Goal: Task Accomplishment & Management: Complete application form

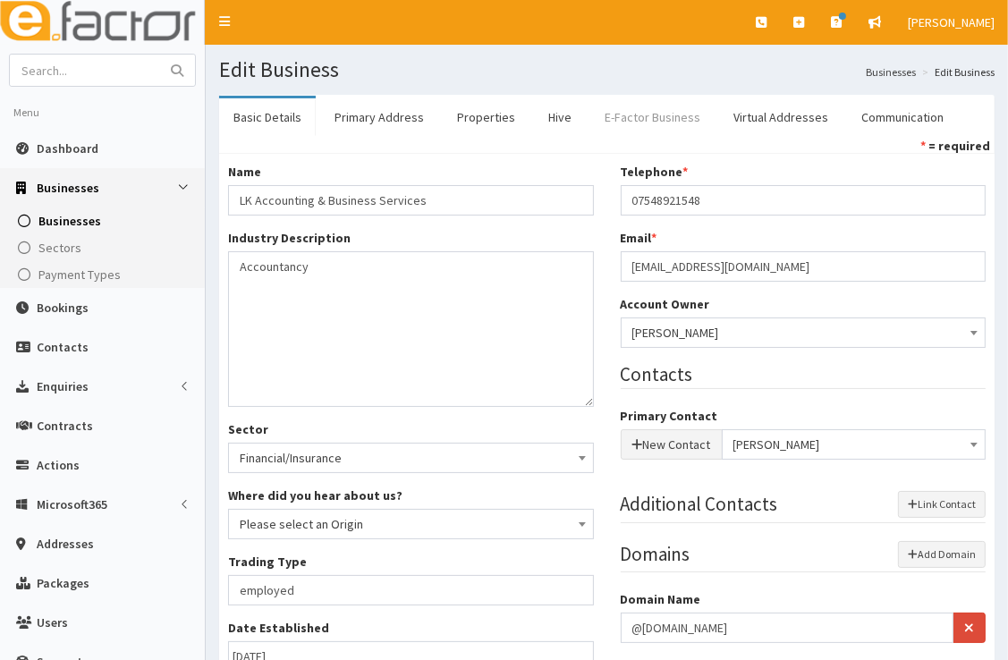
click at [612, 123] on link "E-Factor Business" at bounding box center [652, 117] width 124 height 38
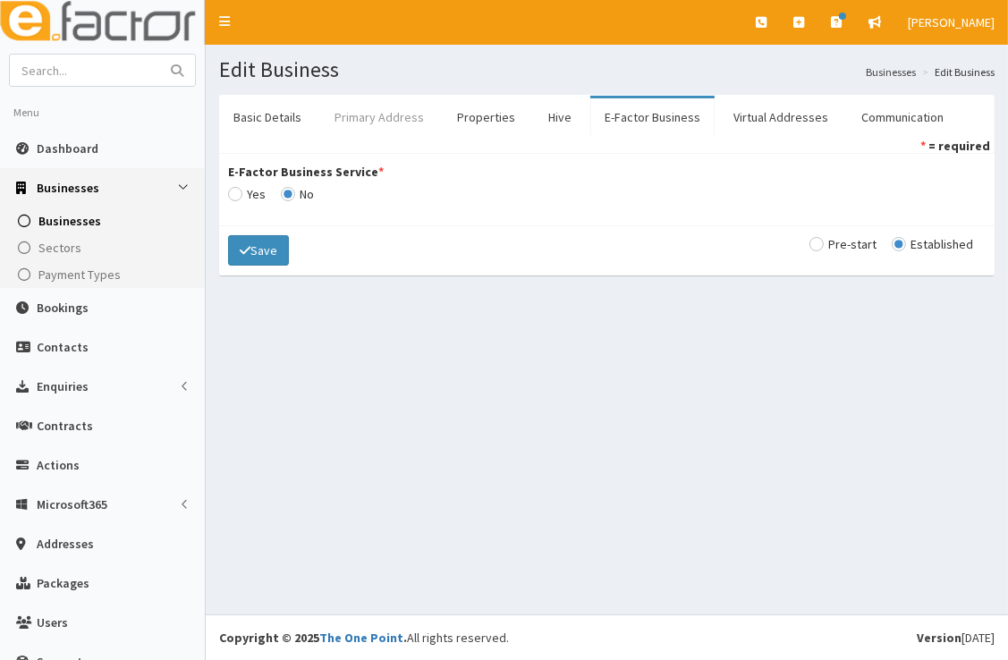
click at [380, 114] on link "Primary Address" at bounding box center [379, 117] width 118 height 38
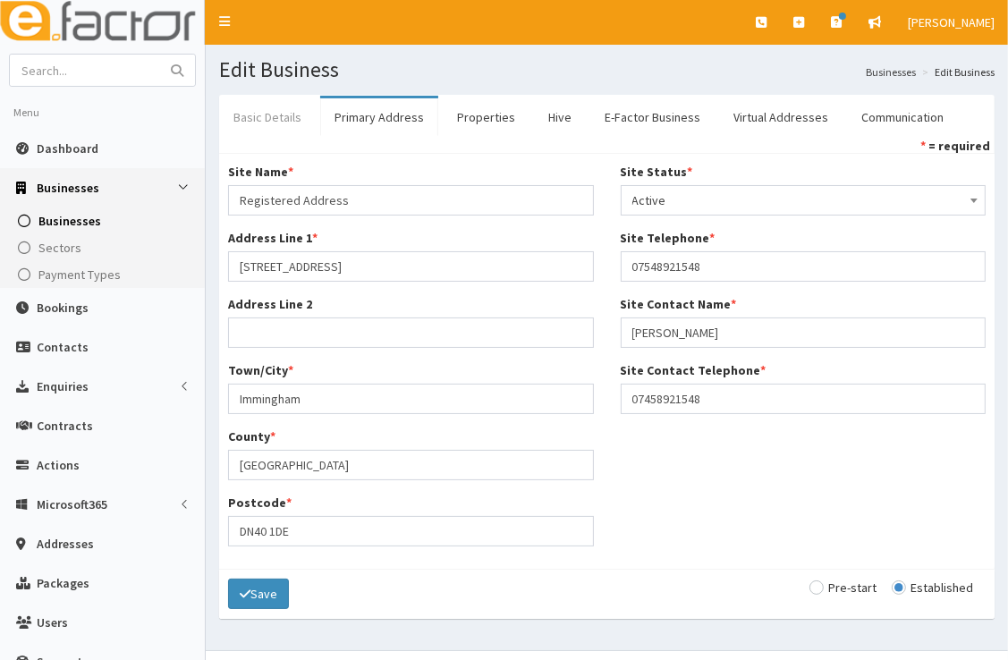
click at [275, 117] on link "Basic Details" at bounding box center [267, 117] width 97 height 38
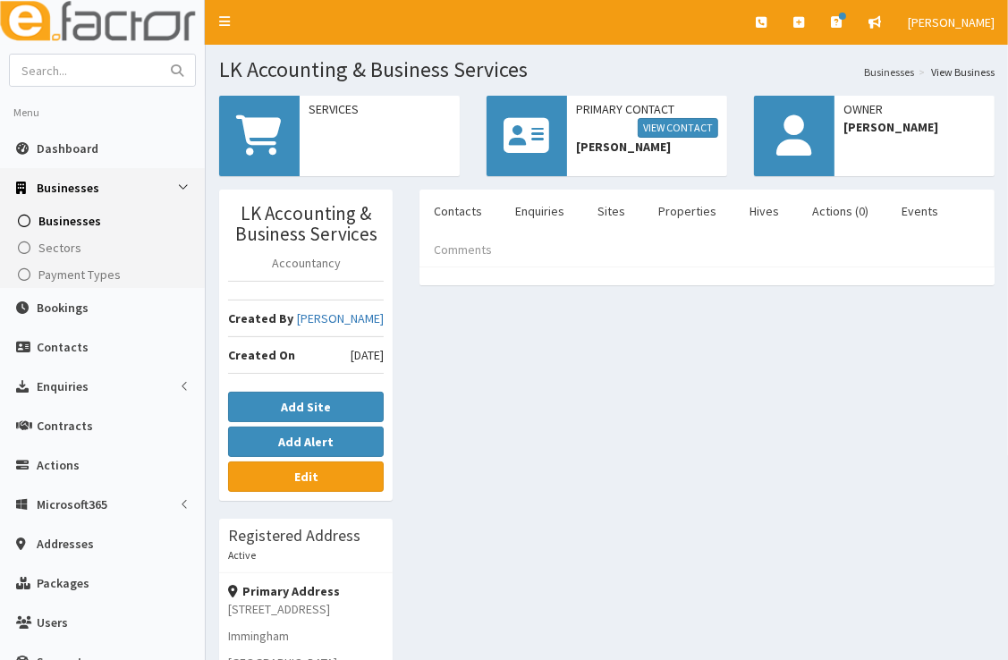
click at [480, 249] on link "Comments" at bounding box center [463, 250] width 87 height 38
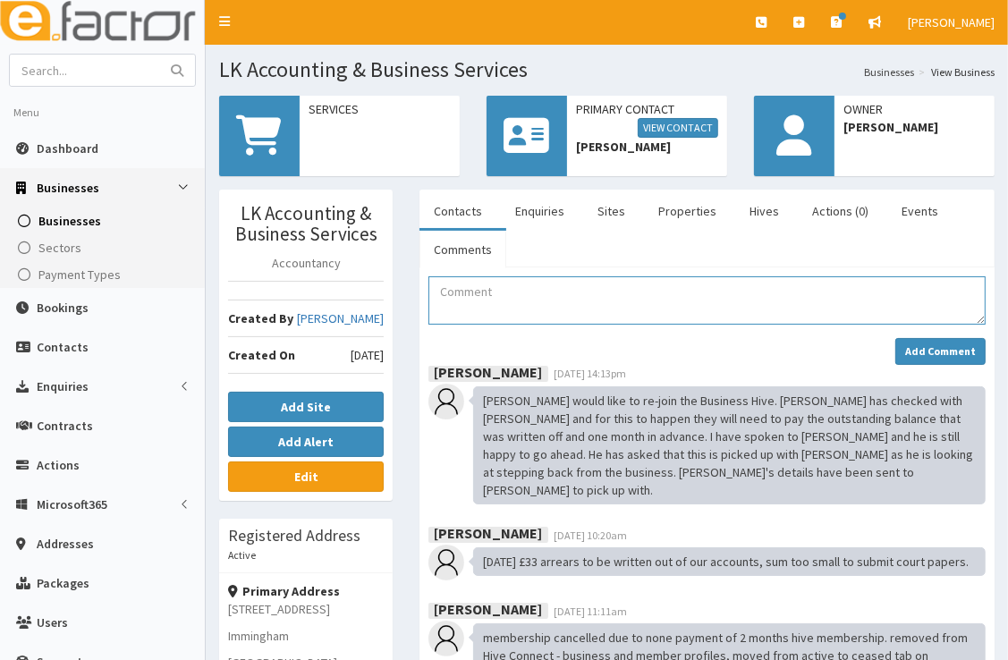
click at [565, 309] on textarea "Comment" at bounding box center [706, 300] width 557 height 48
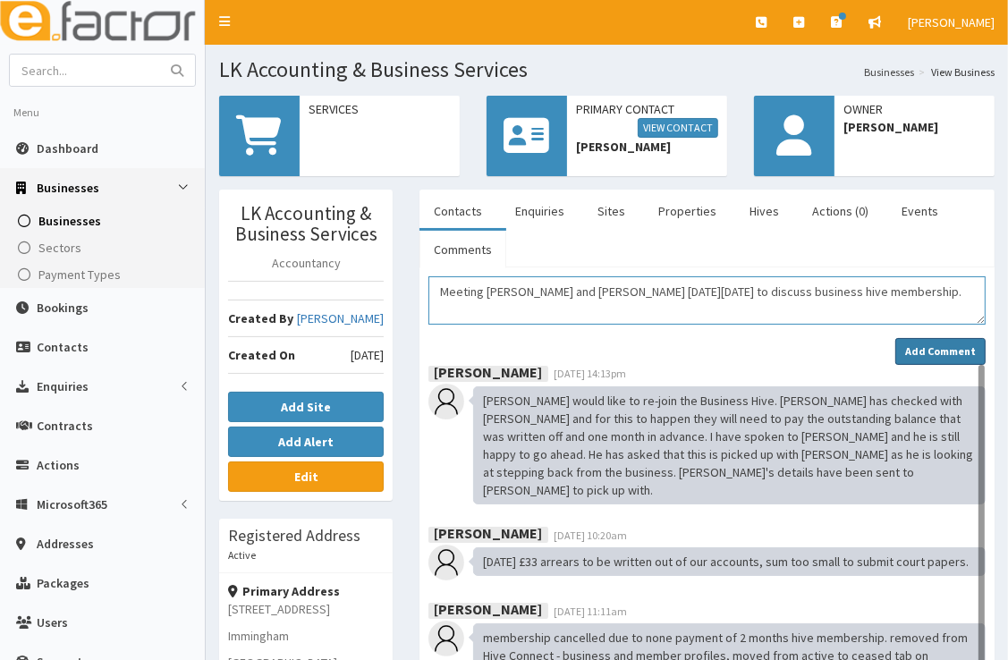
type textarea "Meeting Luke, Debbie and Danielle on Monday 15th Sept to discuss business hive …"
click at [929, 344] on strong "Add Comment" at bounding box center [940, 350] width 71 height 13
click at [923, 344] on strong "Add Comment" at bounding box center [940, 350] width 71 height 13
click at [911, 353] on strong "Add Comment" at bounding box center [940, 350] width 71 height 13
drag, startPoint x: 966, startPoint y: 285, endPoint x: 440, endPoint y: 290, distance: 526.0
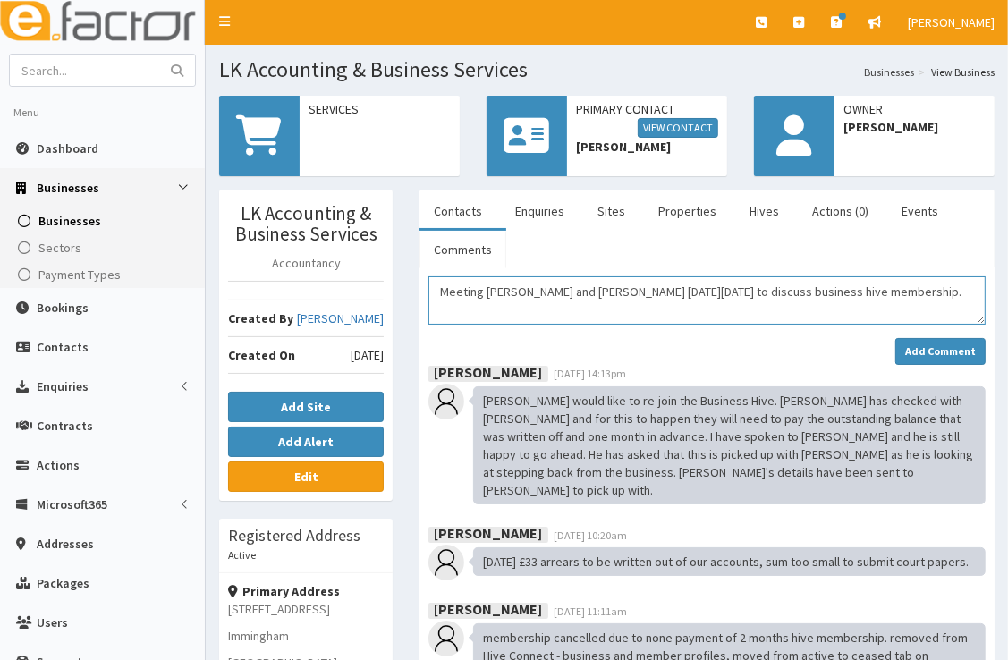
click at [440, 290] on textarea "Meeting Luke, Debbie and Danielle on Monday 15th Sept to discuss business hive …" at bounding box center [706, 300] width 557 height 48
click at [883, 342] on div "Add Comment" at bounding box center [706, 351] width 557 height 27
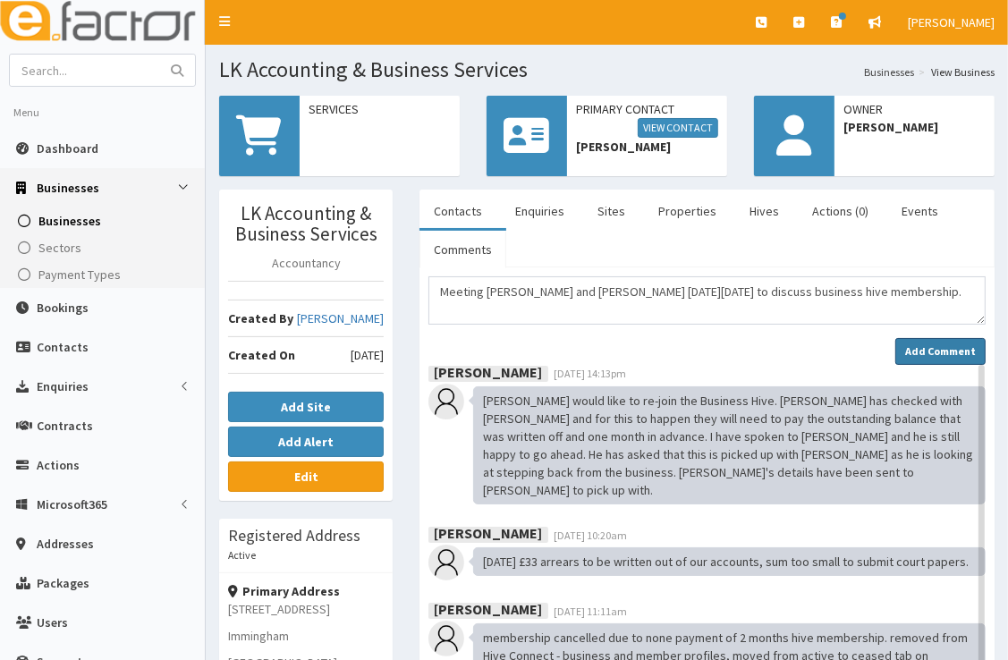
click at [939, 354] on strong "Add Comment" at bounding box center [940, 350] width 71 height 13
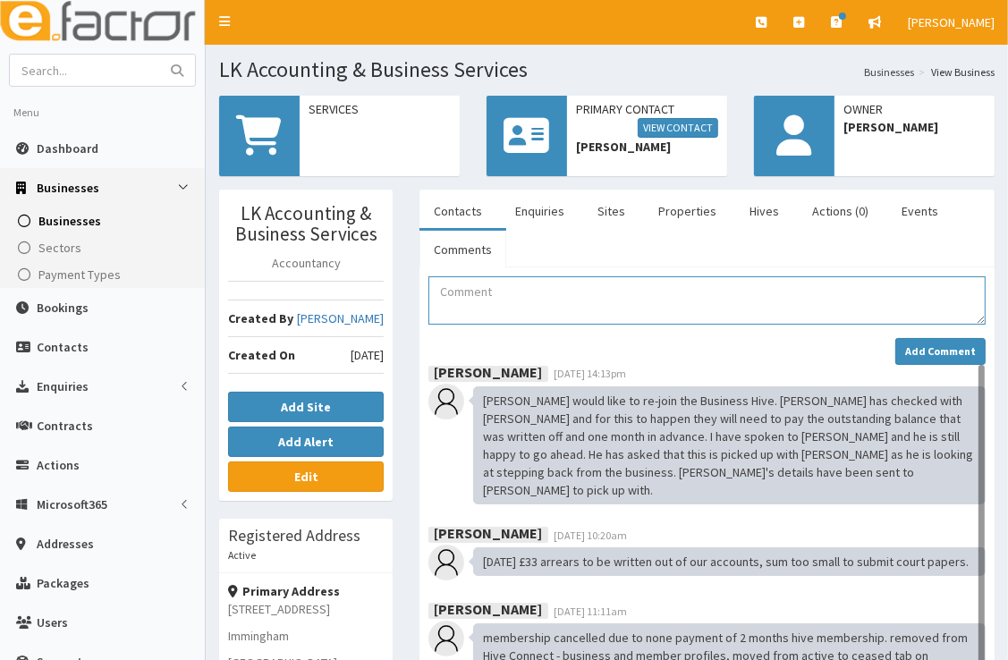
click at [587, 291] on textarea "Comment" at bounding box center [706, 300] width 557 height 48
paste textarea "Meeting [PERSON_NAME] and [PERSON_NAME] [DATE][DATE] to discuss business hive m…"
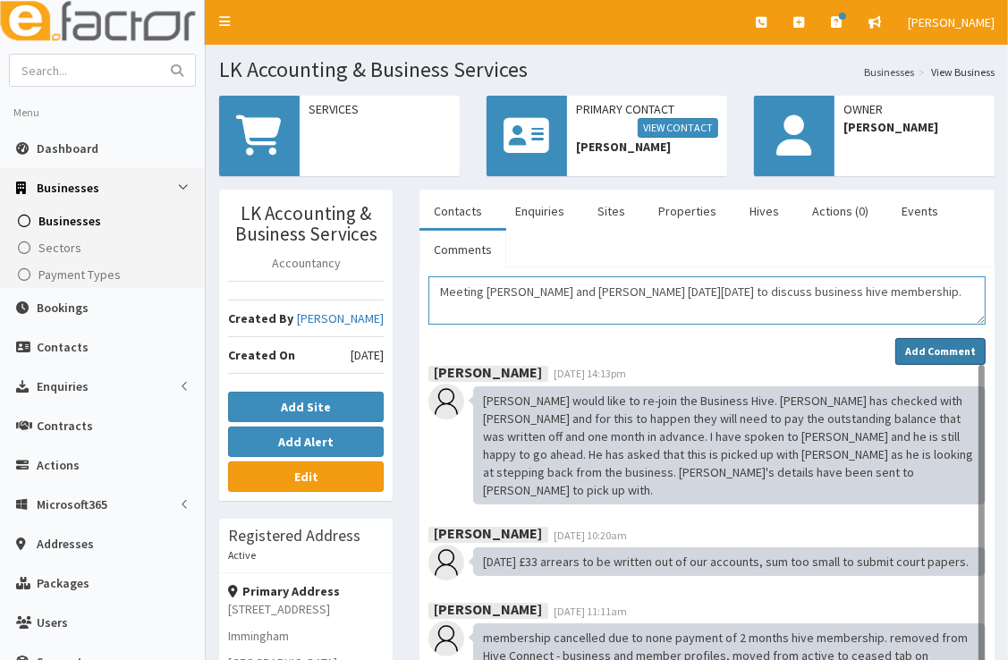
type textarea "Meeting [PERSON_NAME] and [PERSON_NAME] [DATE][DATE] to discuss business hive m…"
click at [934, 344] on strong "Add Comment" at bounding box center [940, 350] width 71 height 13
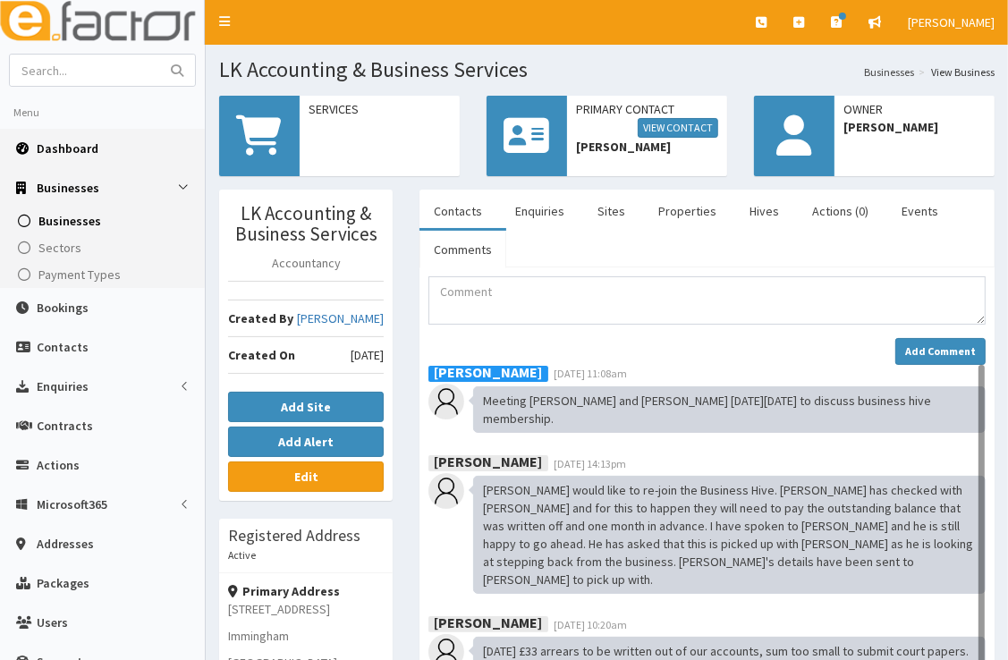
click at [97, 152] on link "Dashboard" at bounding box center [102, 148] width 205 height 39
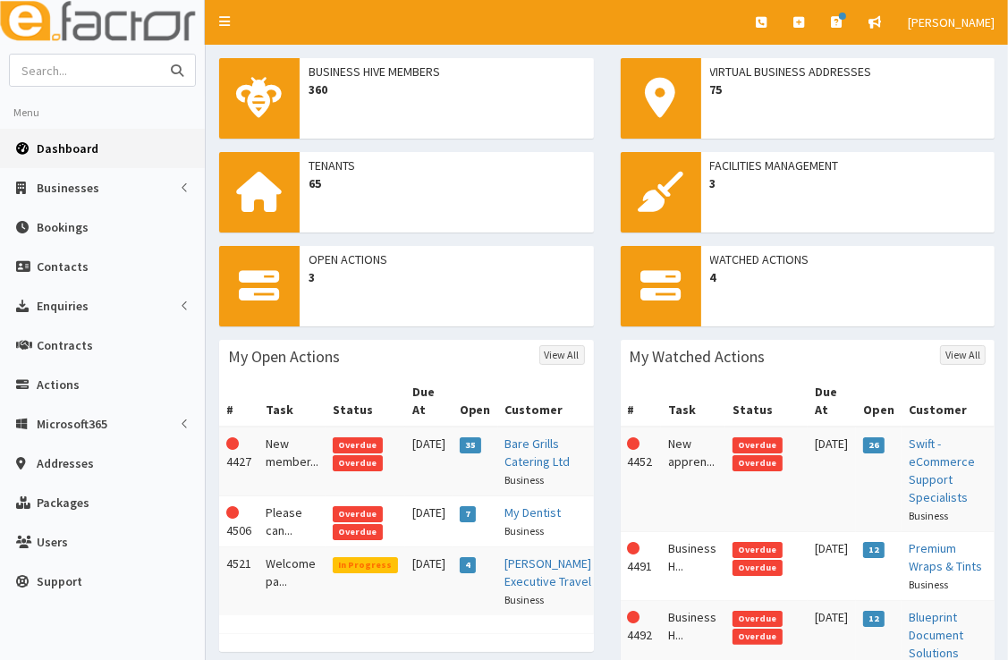
click at [122, 75] on input "text" at bounding box center [85, 70] width 150 height 31
type input "lifetime fitness"
click at [159, 55] on button "submit" at bounding box center [177, 70] width 36 height 31
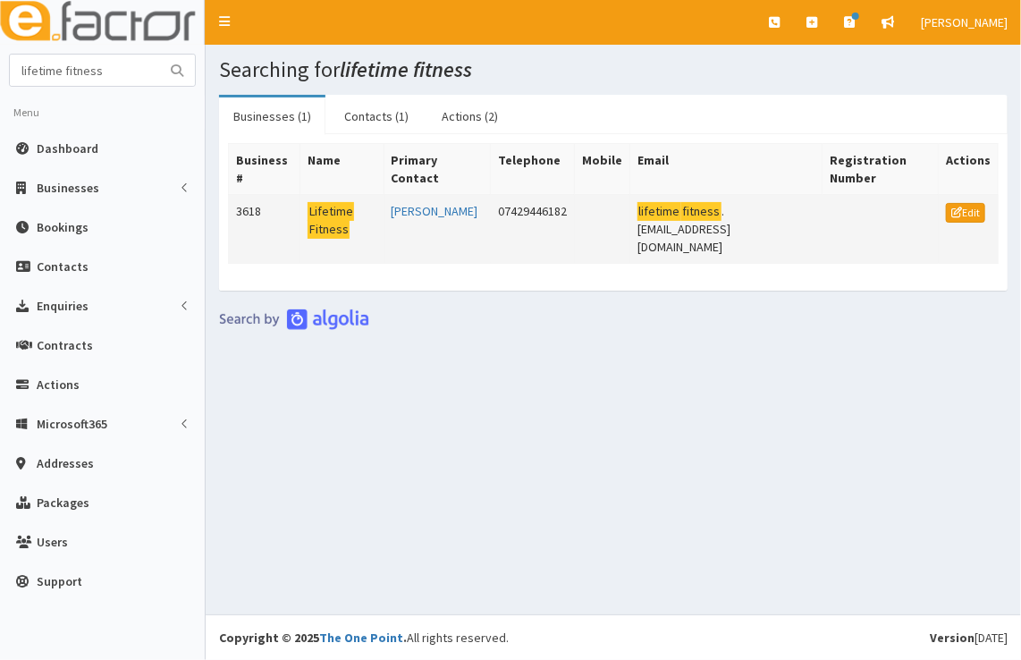
click at [308, 222] on mark "Fitness" at bounding box center [329, 229] width 42 height 19
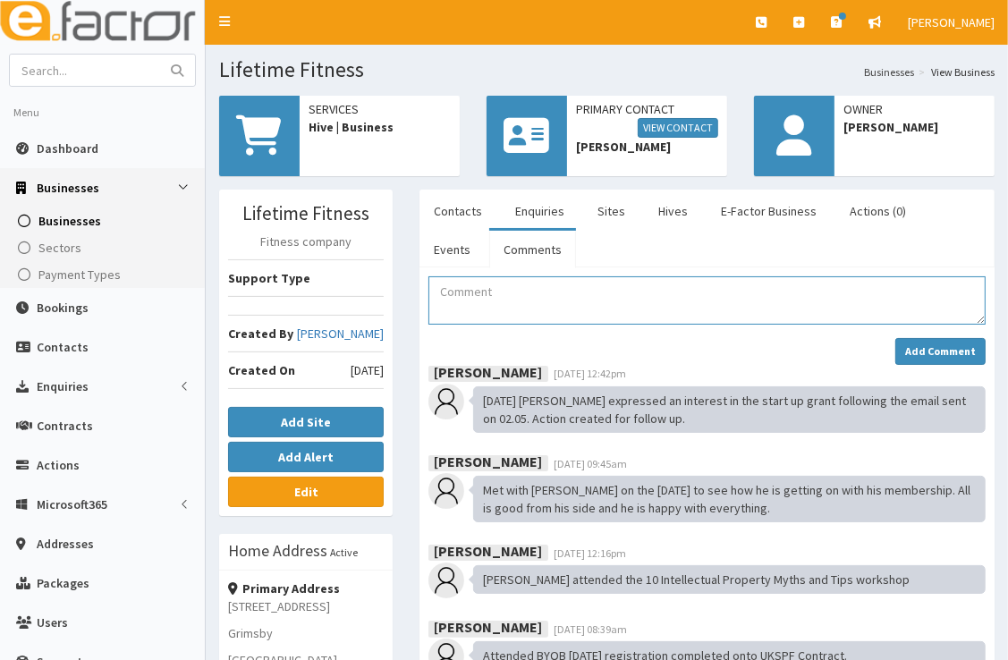
click at [679, 308] on textarea "Comment" at bounding box center [706, 300] width 557 height 48
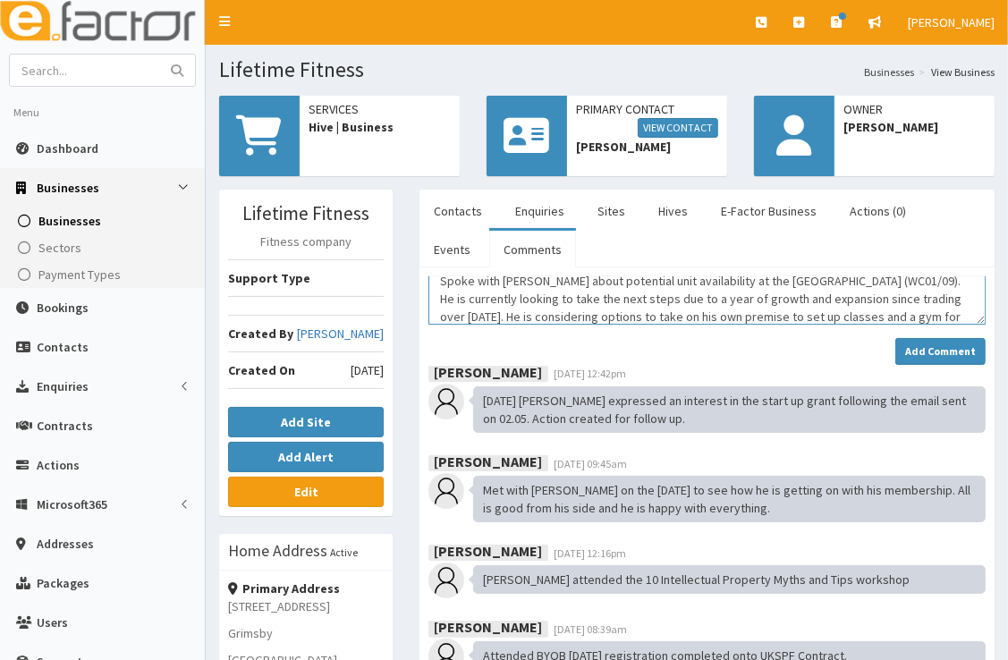
scroll to position [29, 0]
click at [844, 309] on textarea "Spoke with Dave about potential unit availability at the enterprise village (WC…" at bounding box center [706, 300] width 557 height 48
click at [844, 314] on textarea "Spoke with Dave about potential unit availability at the enterprise village (WC…" at bounding box center [706, 300] width 557 height 48
click at [936, 314] on textarea "Spoke with Dave about potential unit availability at the enterprise village (WC…" at bounding box center [706, 300] width 557 height 48
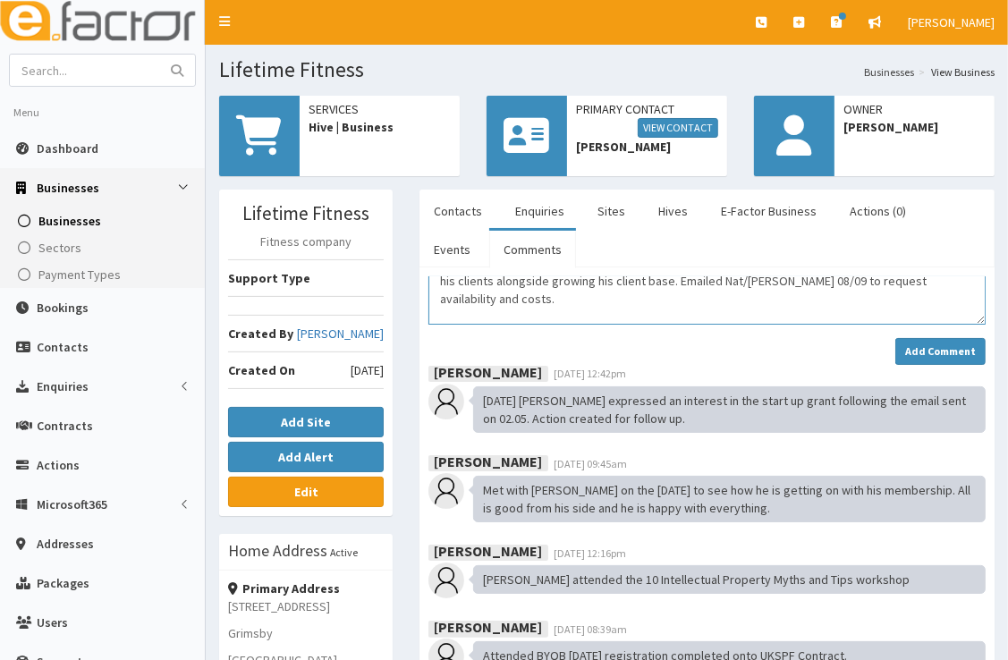
scroll to position [82, 0]
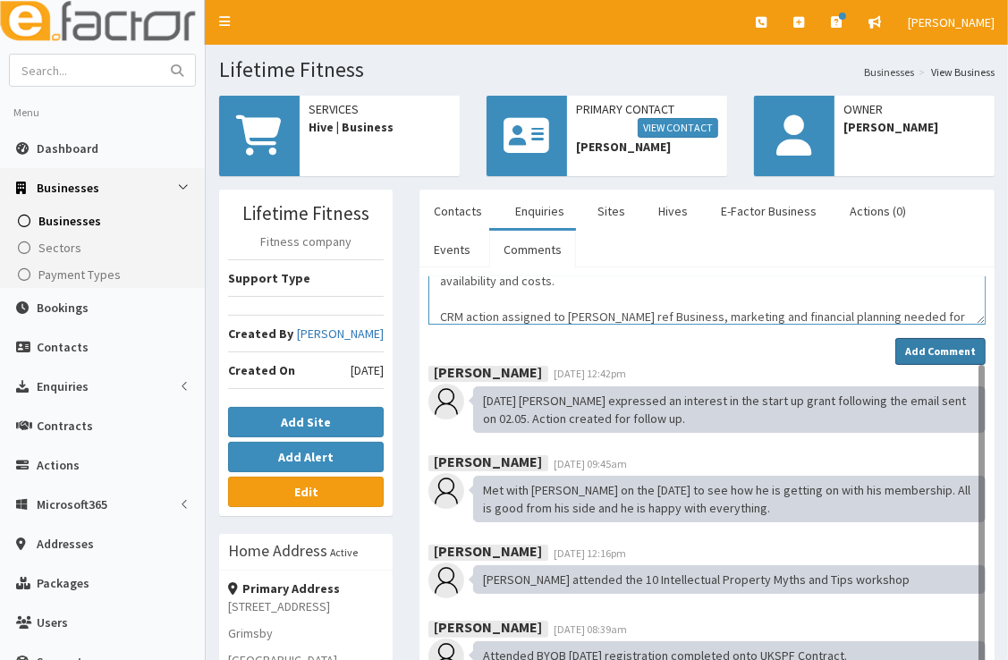
type textarea "Spoke with Dave about potential unit availability at the enterprise village (WC…"
click at [953, 348] on strong "Add Comment" at bounding box center [940, 350] width 71 height 13
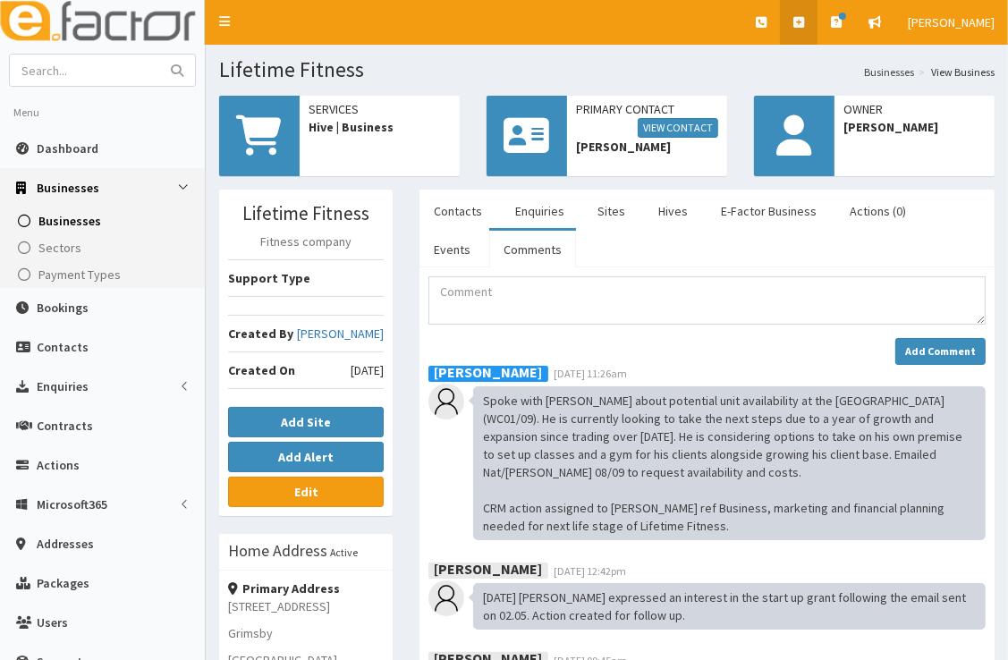
click at [813, 30] on link at bounding box center [799, 22] width 38 height 45
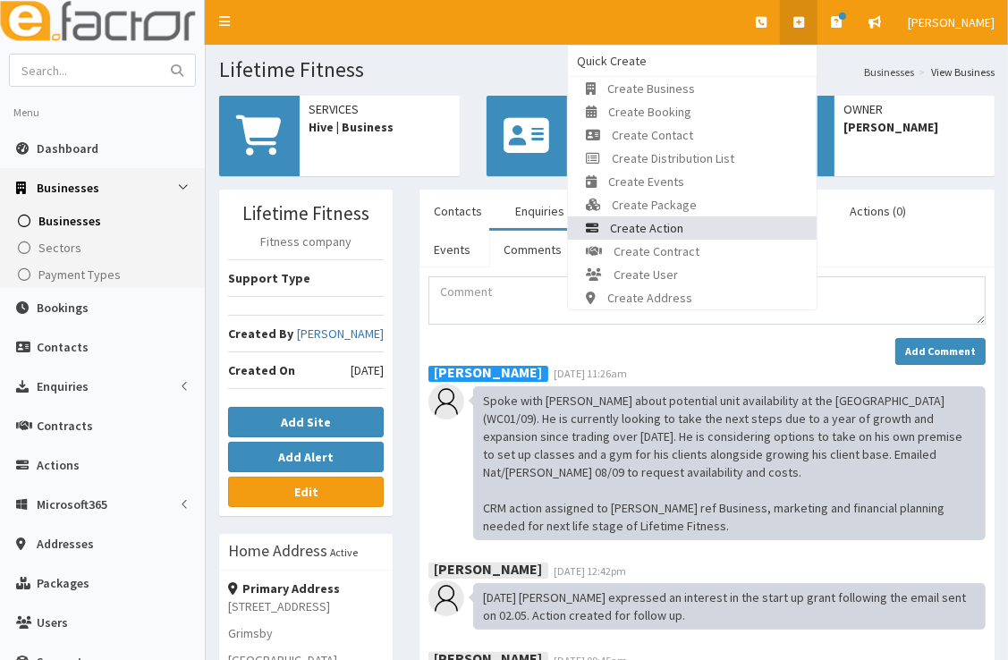
click at [750, 225] on link "Create Action" at bounding box center [692, 227] width 249 height 23
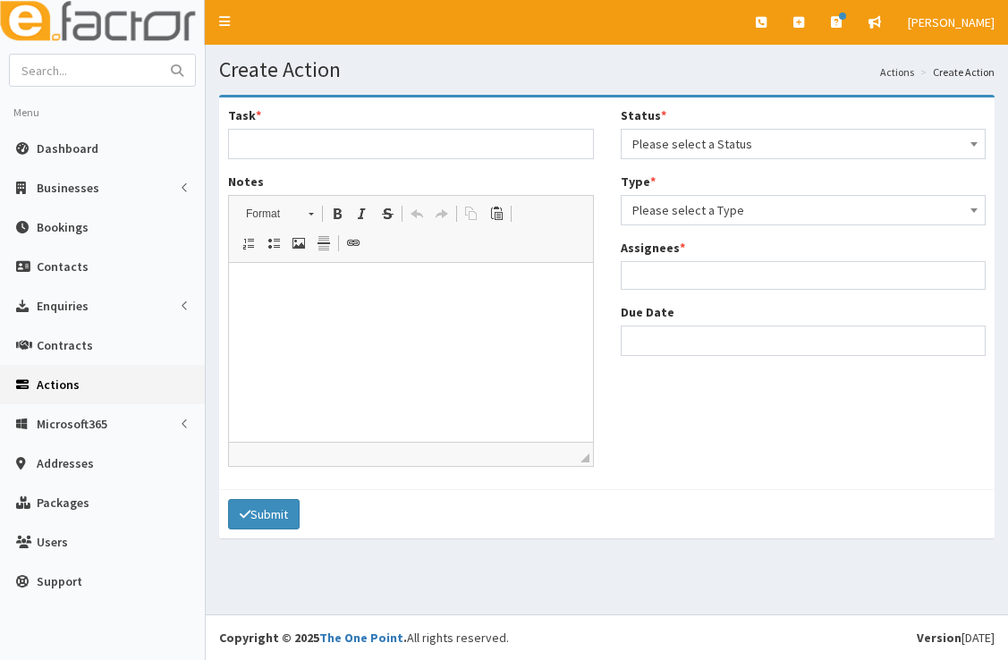
select select
click at [753, 146] on span "Please select a Status" at bounding box center [803, 143] width 343 height 25
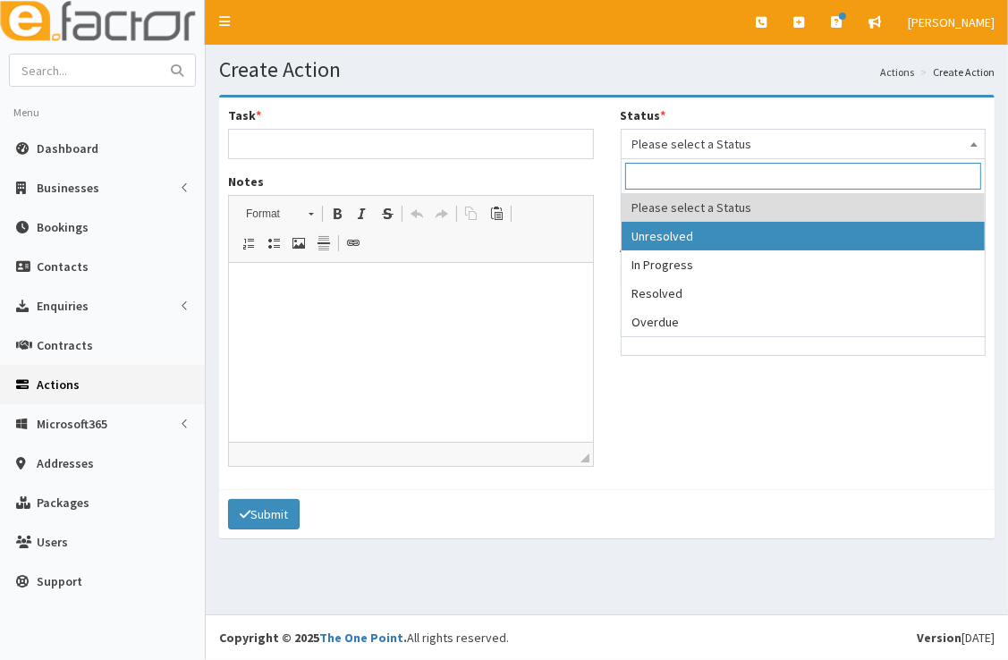
select select "1"
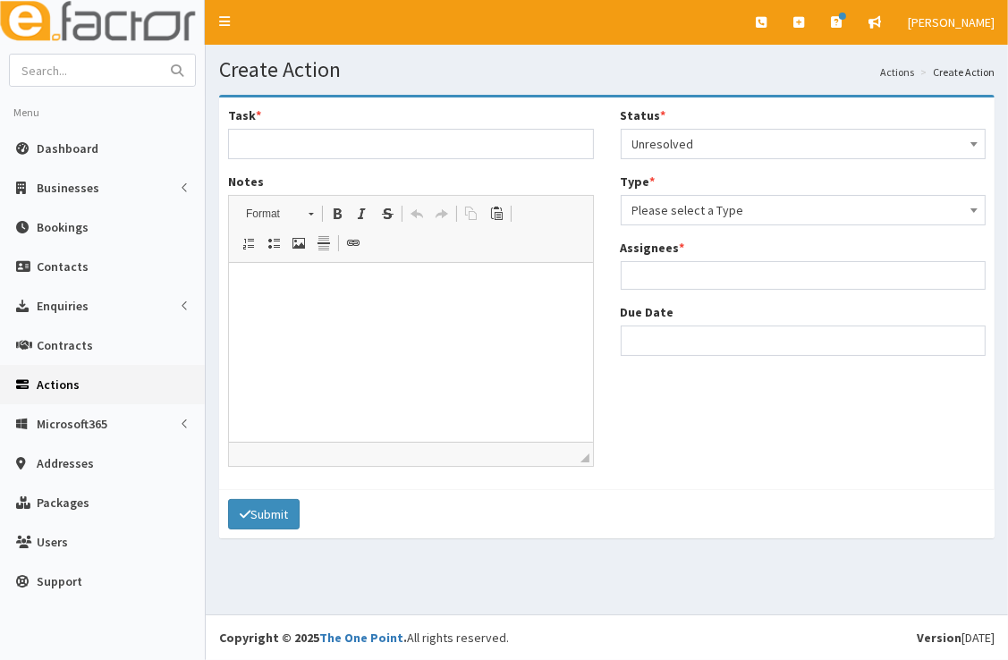
click at [762, 213] on span "Please select a Type" at bounding box center [803, 210] width 343 height 25
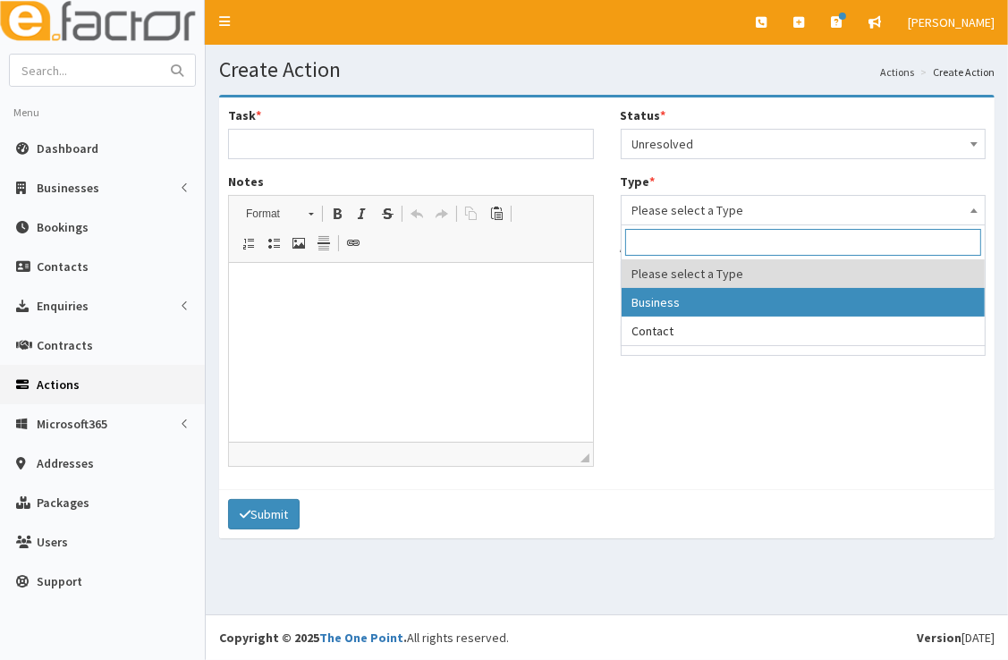
select select "business"
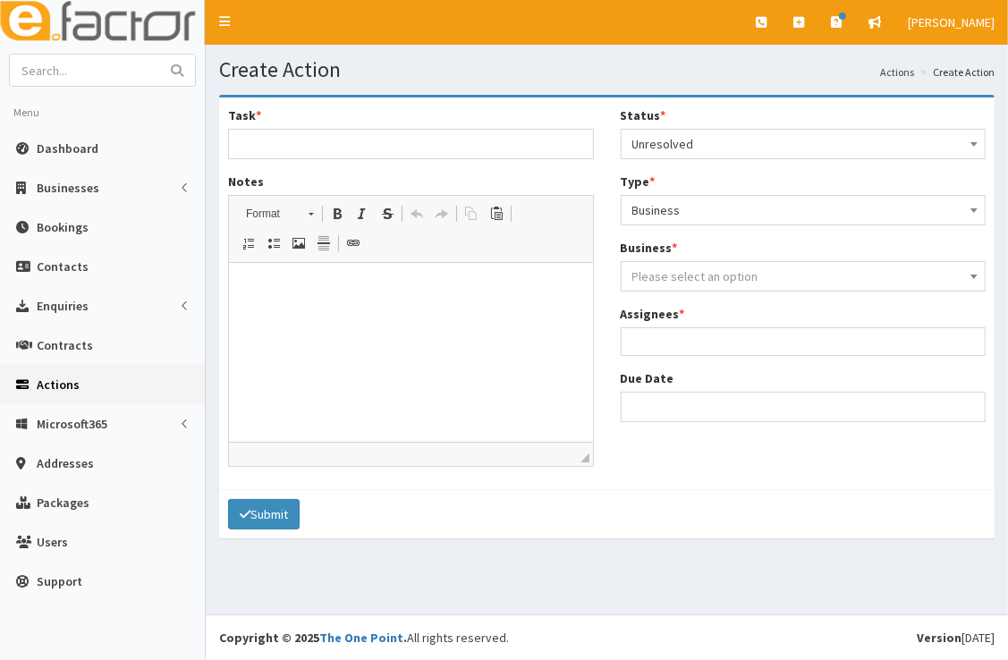
click at [763, 275] on span "Please select an option" at bounding box center [803, 276] width 343 height 25
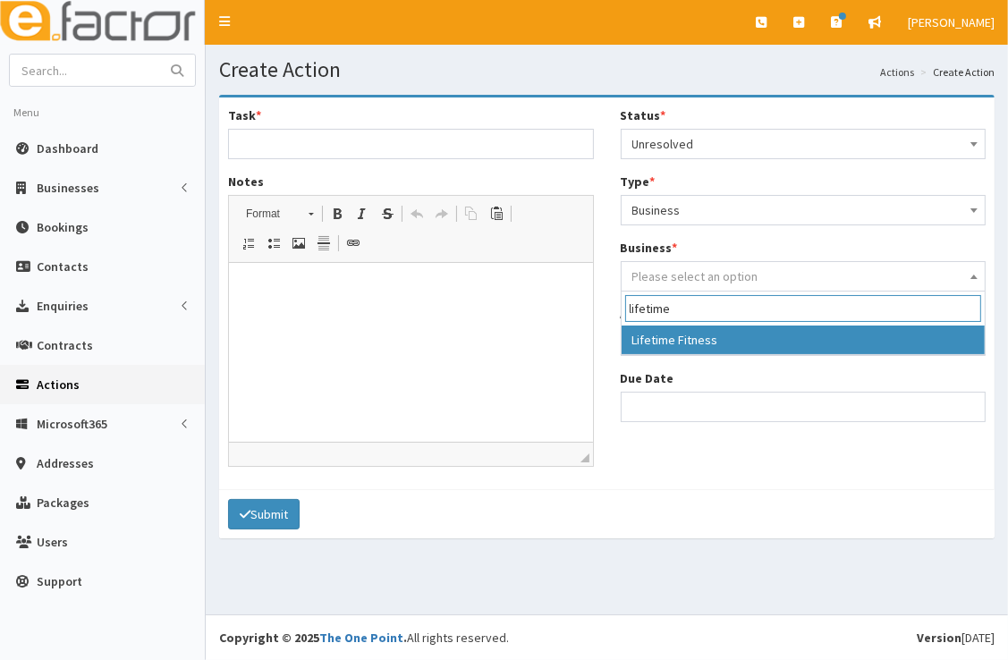
type input "lifetime"
select select "3618"
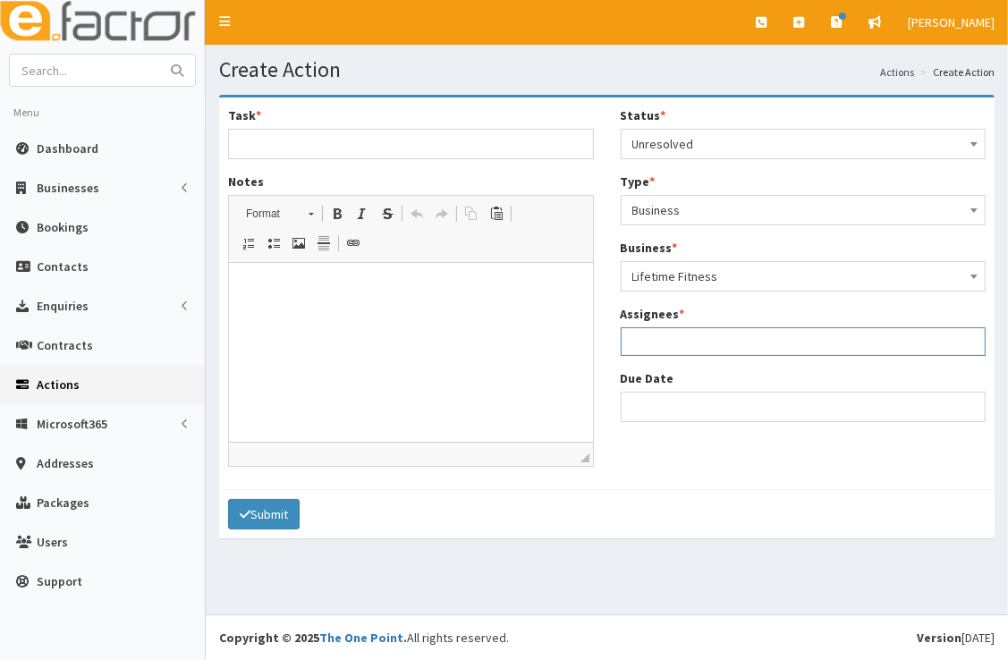
click at [743, 342] on ul at bounding box center [804, 339] width 364 height 22
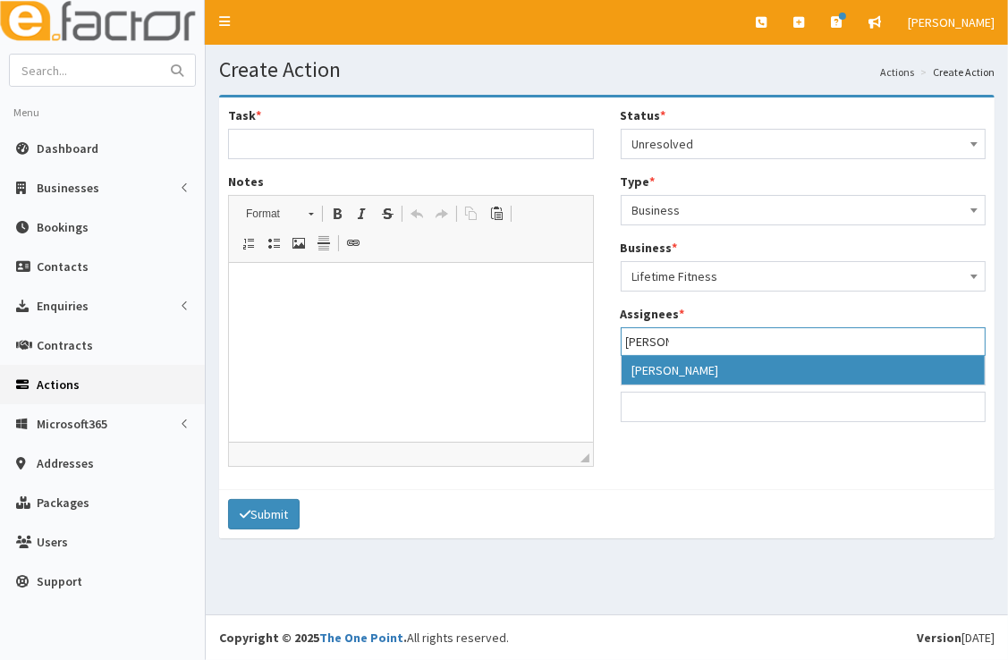
type input "[PERSON_NAME]"
select select "29"
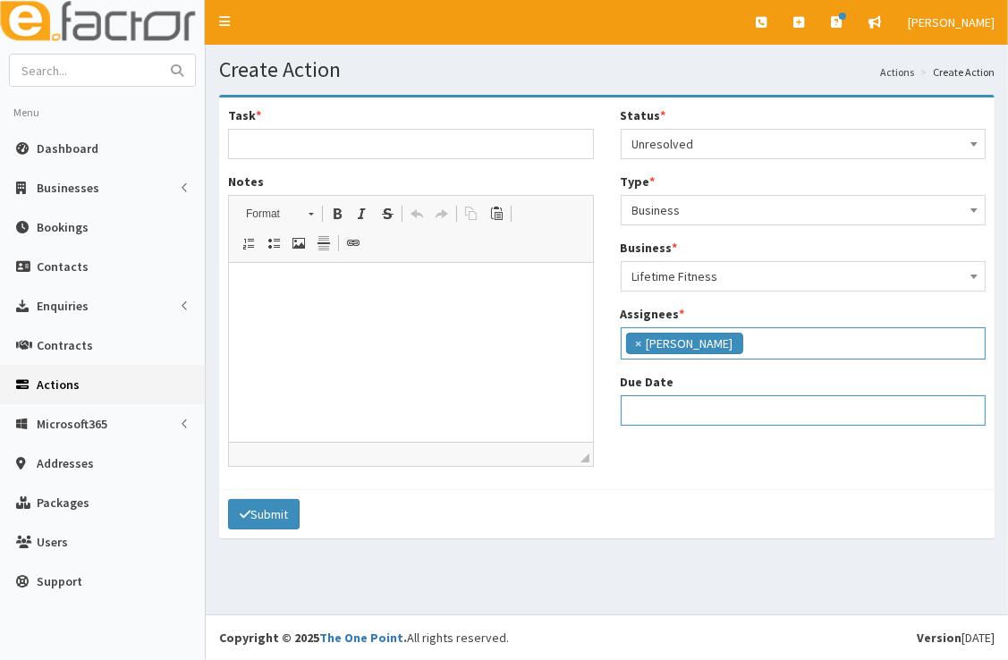
click at [742, 413] on input "Due Date" at bounding box center [804, 410] width 366 height 30
select select "12"
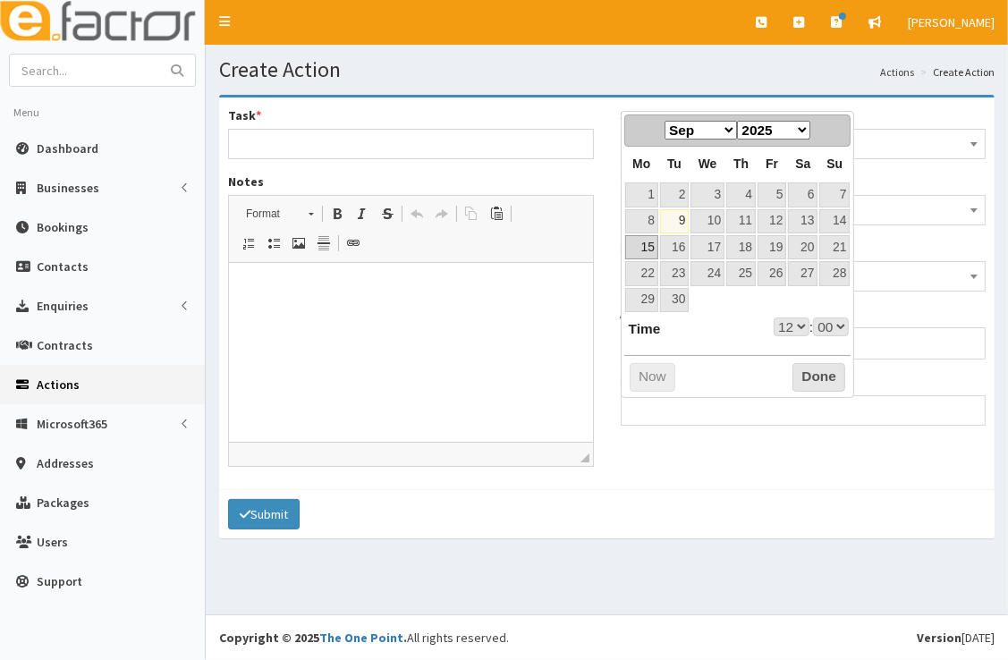
click at [648, 250] on link "15" at bounding box center [641, 247] width 33 height 24
type input "[DATE] 12:00"
select select "12"
click at [773, 224] on link "12" at bounding box center [772, 221] width 29 height 24
type input "[DATE] 12:00"
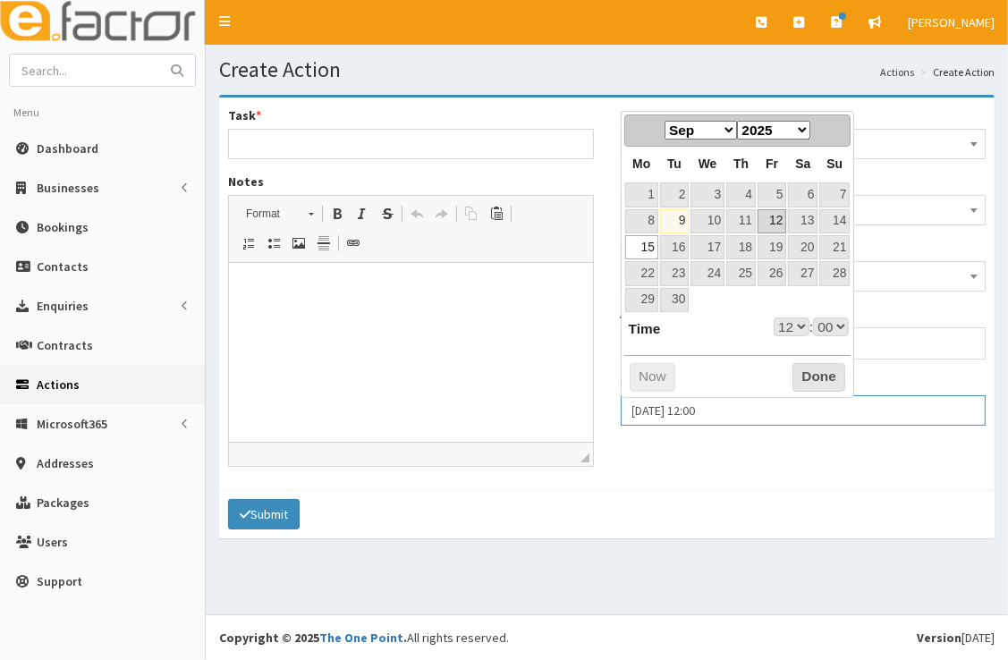
select select "12"
click at [810, 370] on button "Done" at bounding box center [819, 377] width 53 height 29
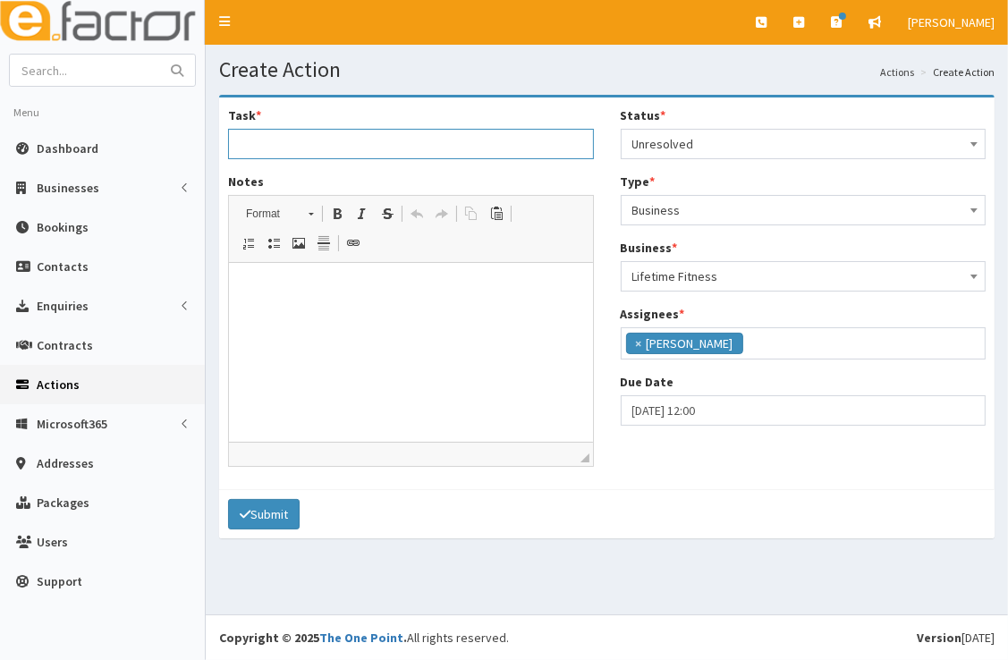
click at [299, 151] on input "Task *" at bounding box center [411, 144] width 366 height 30
click at [341, 142] on input "Business Support - marketing, finance and" at bounding box center [411, 144] width 366 height 30
drag, startPoint x: 517, startPoint y: 141, endPoint x: 601, endPoint y: 141, distance: 84.1
click at [601, 141] on div "Task * Business Support - 12month forward plan to include marketing, finance an…" at bounding box center [411, 293] width 393 height 374
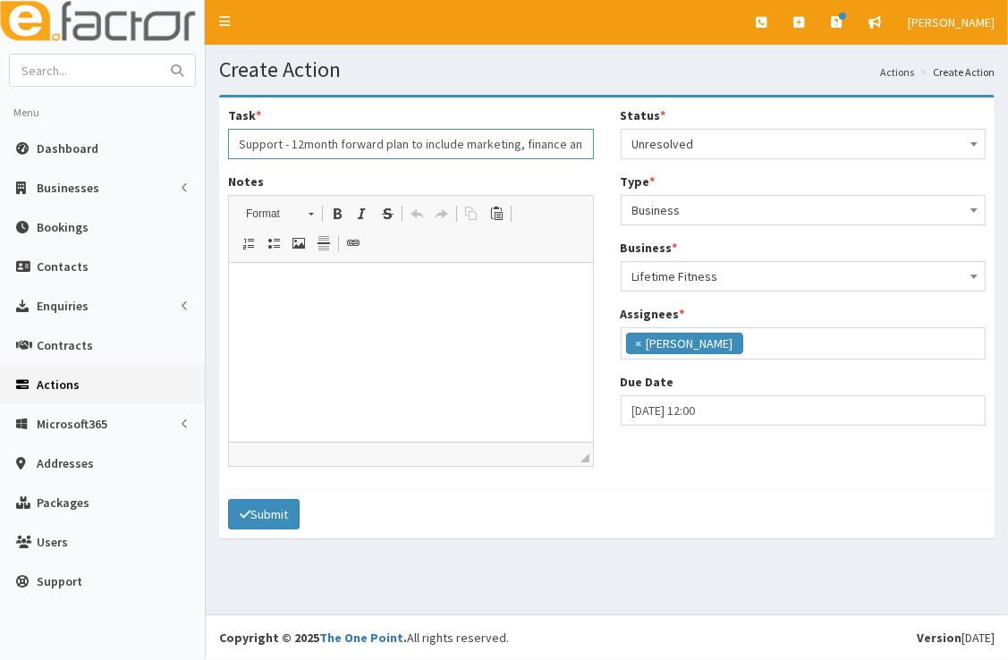
click at [589, 142] on input "Business Support - 12month forward plan to include marketing, finance and" at bounding box center [411, 144] width 366 height 30
type input "Business Support - 12month forward plan to include marketing, finance and risk …"
click at [446, 276] on html at bounding box center [410, 290] width 364 height 55
